Goal: Information Seeking & Learning: Learn about a topic

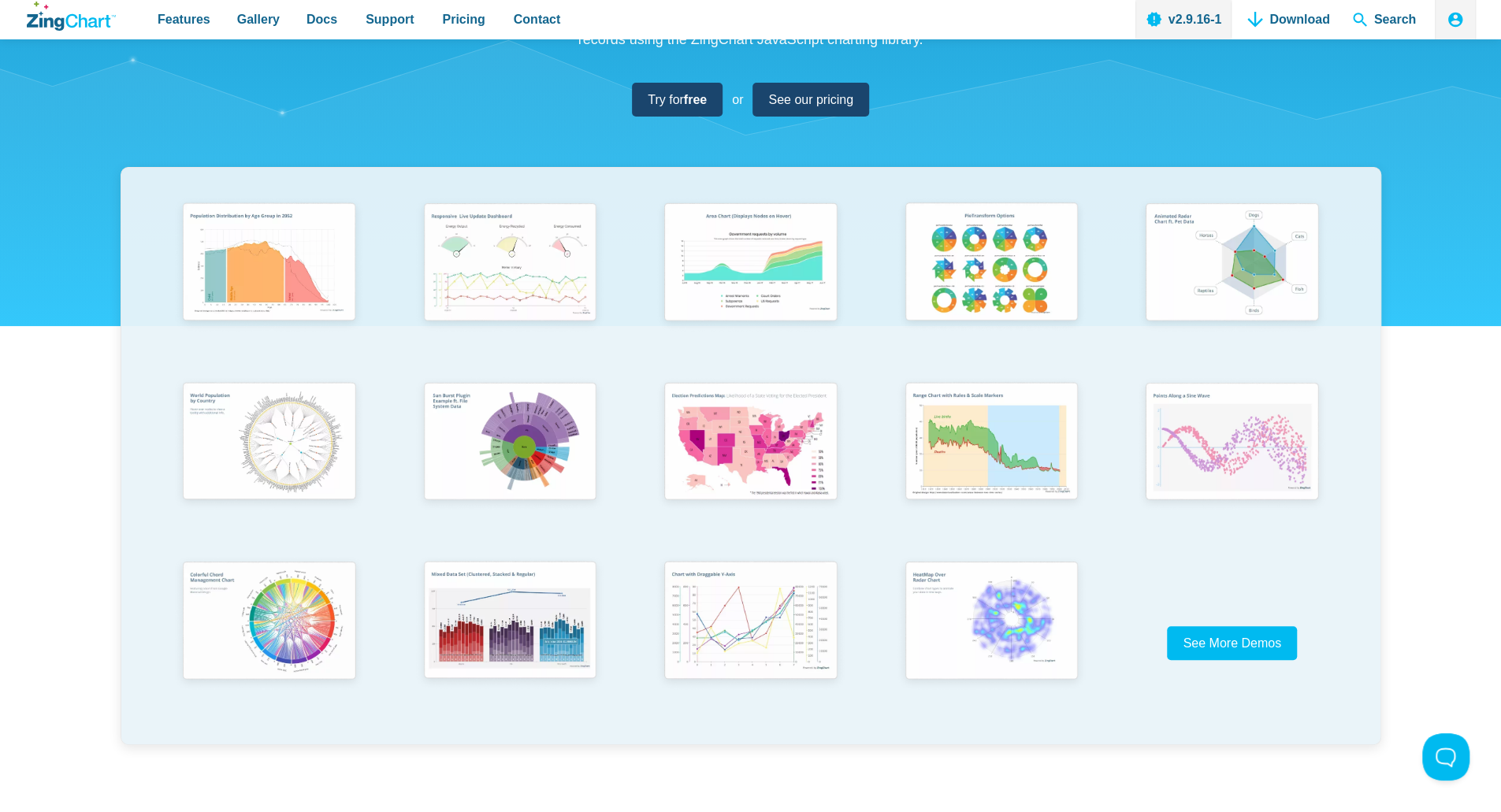
scroll to position [236, 0]
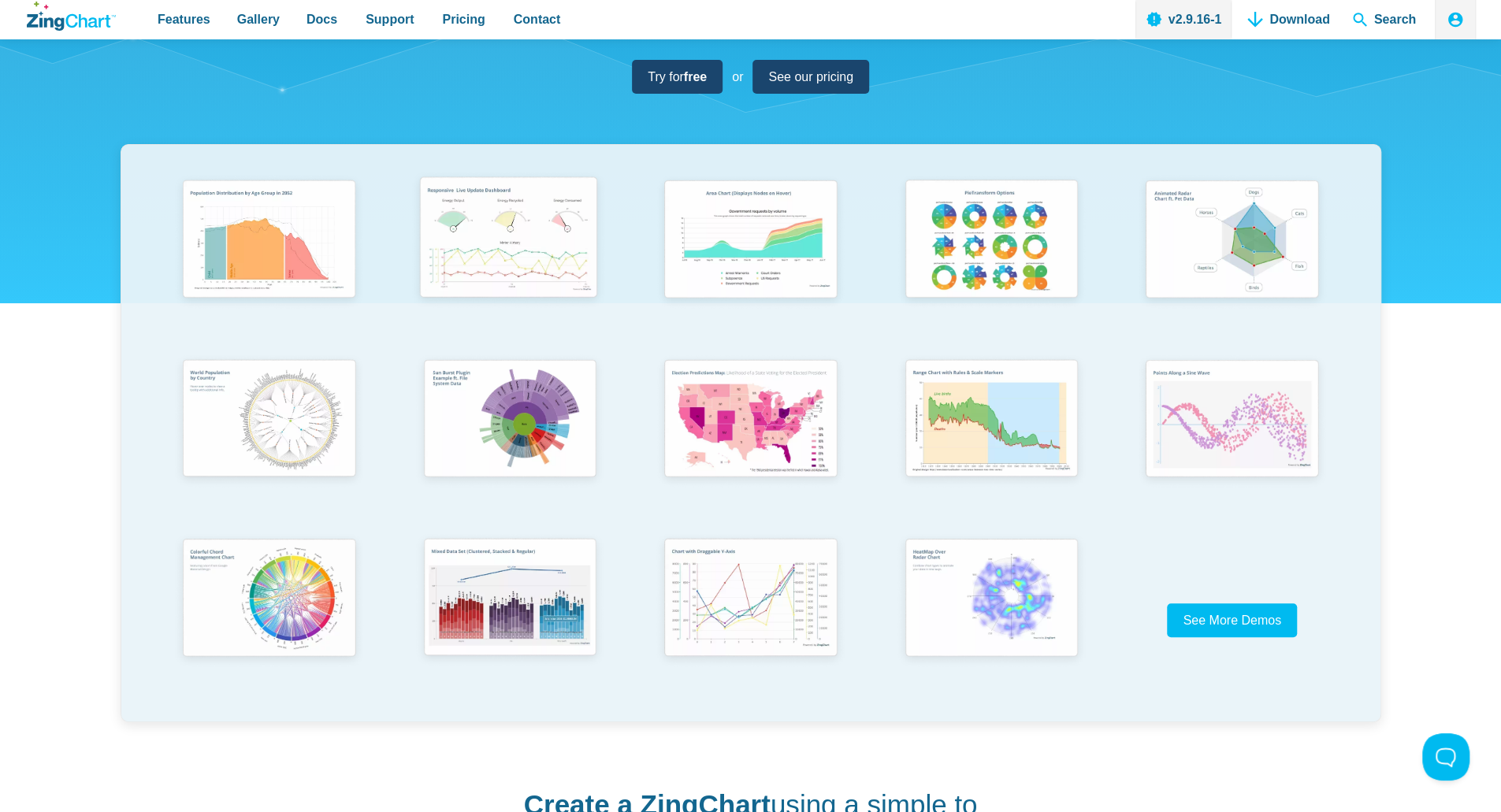
click at [545, 234] on img "App Content" at bounding box center [508, 240] width 199 height 142
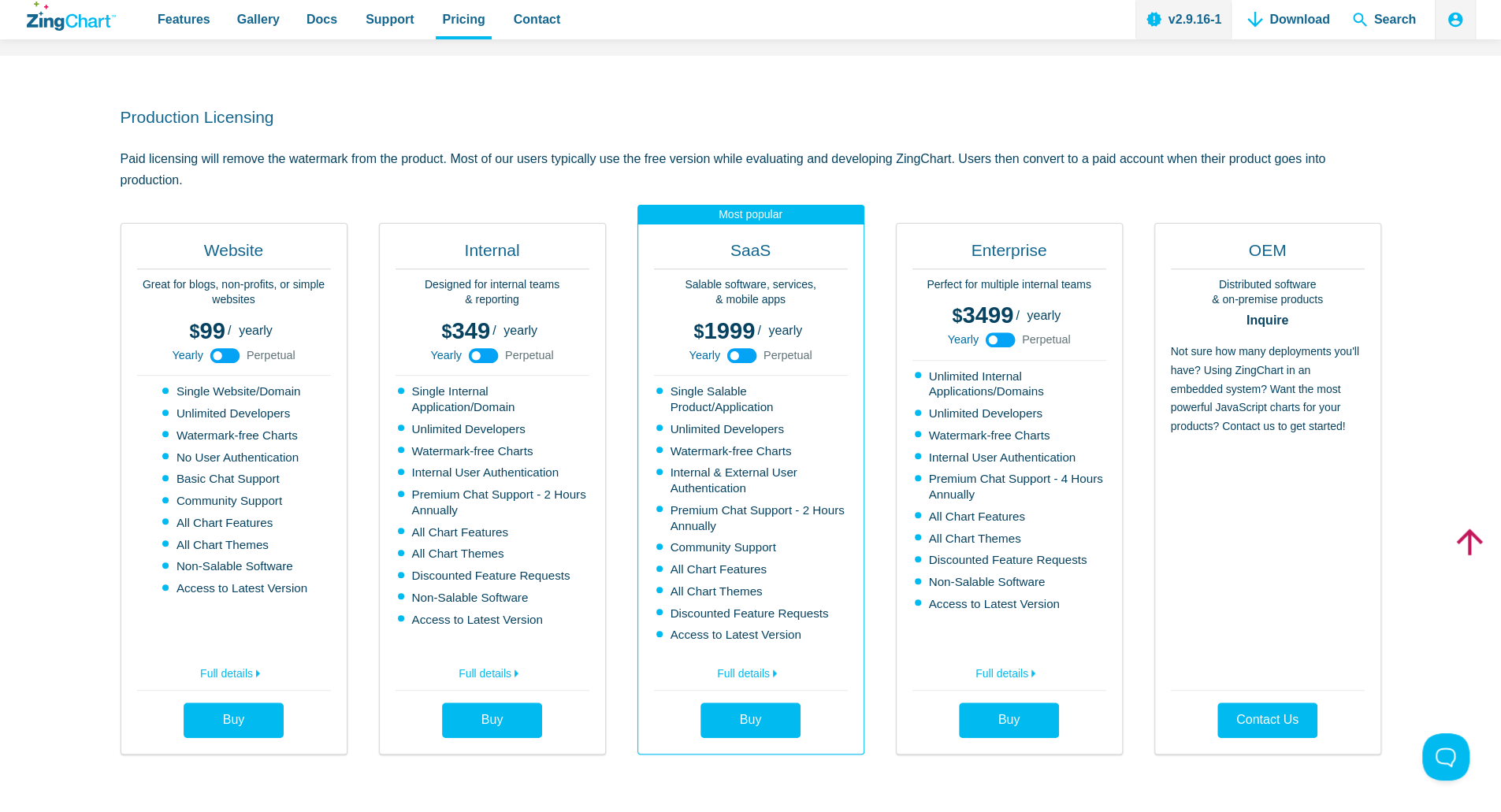
scroll to position [315, 0]
click at [745, 355] on use "App Content" at bounding box center [742, 355] width 30 height 15
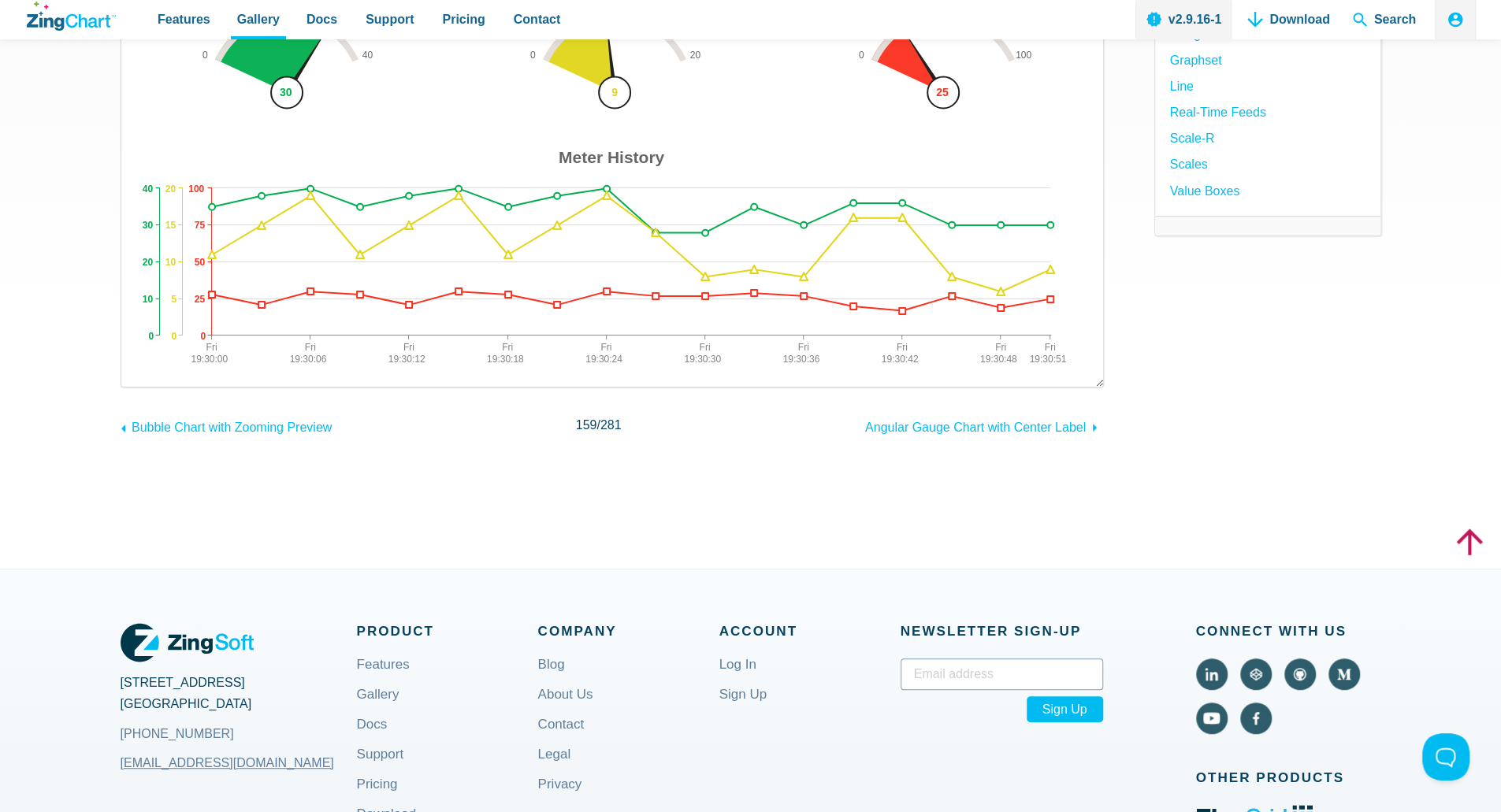
scroll to position [236, 0]
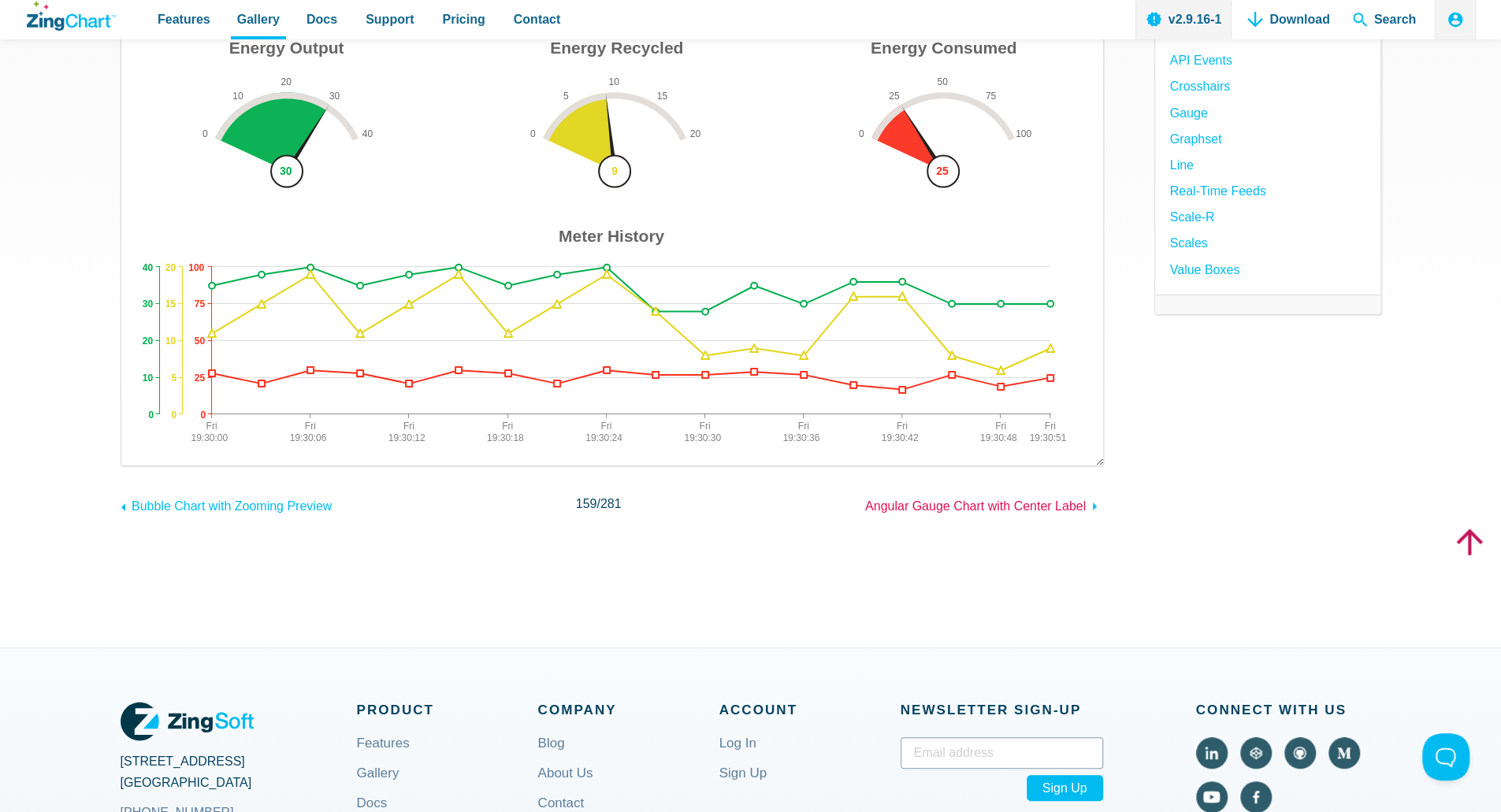
click at [926, 508] on span "Angular Gauge Chart with Center Label" at bounding box center [976, 506] width 220 height 14
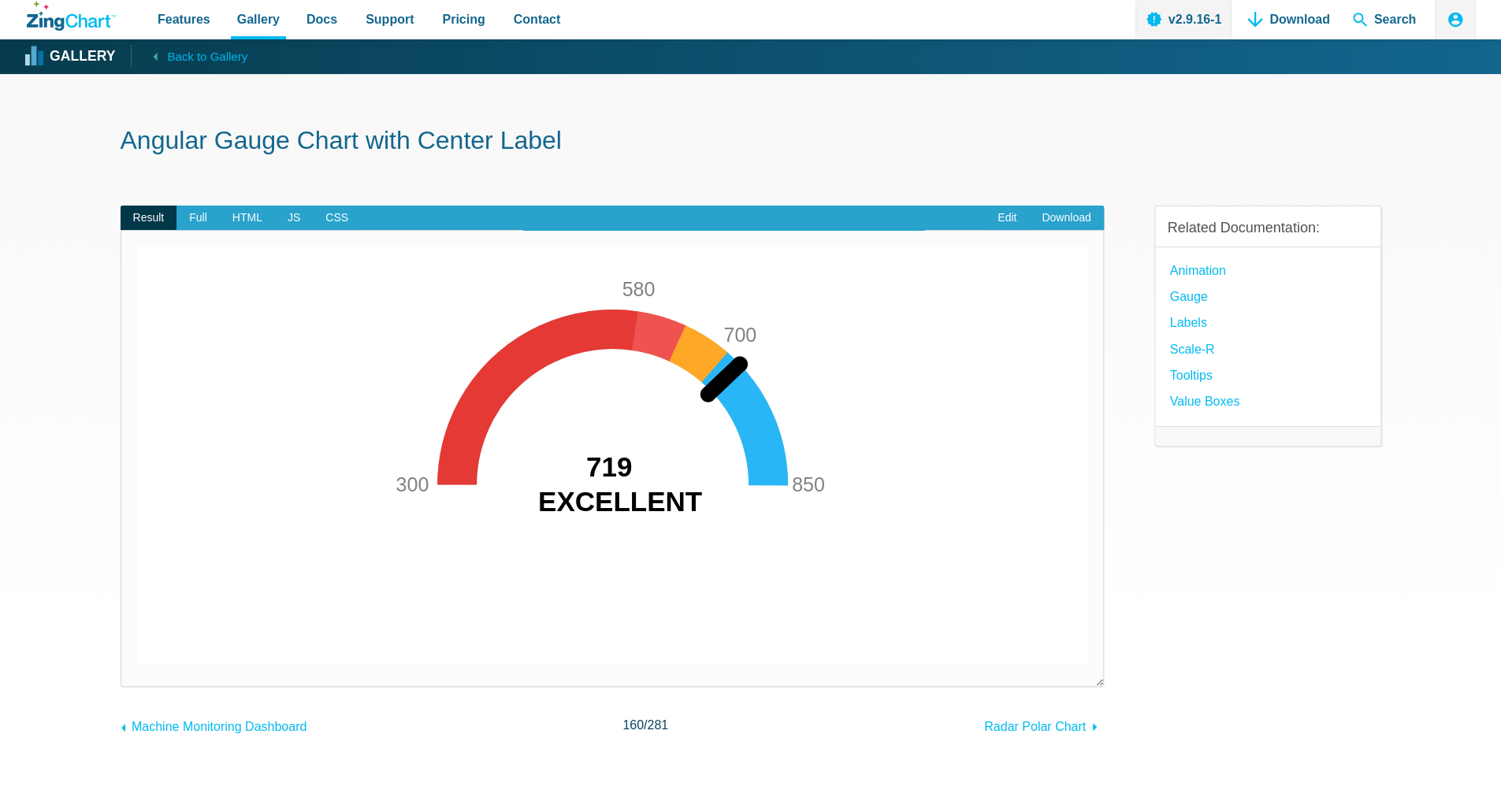
click at [750, 404] on img "App Content" at bounding box center [612, 455] width 951 height 418
click at [681, 358] on img "App Content" at bounding box center [612, 455] width 951 height 418
click at [1198, 275] on link "Animation" at bounding box center [1198, 271] width 56 height 22
